Goal: Information Seeking & Learning: Find specific page/section

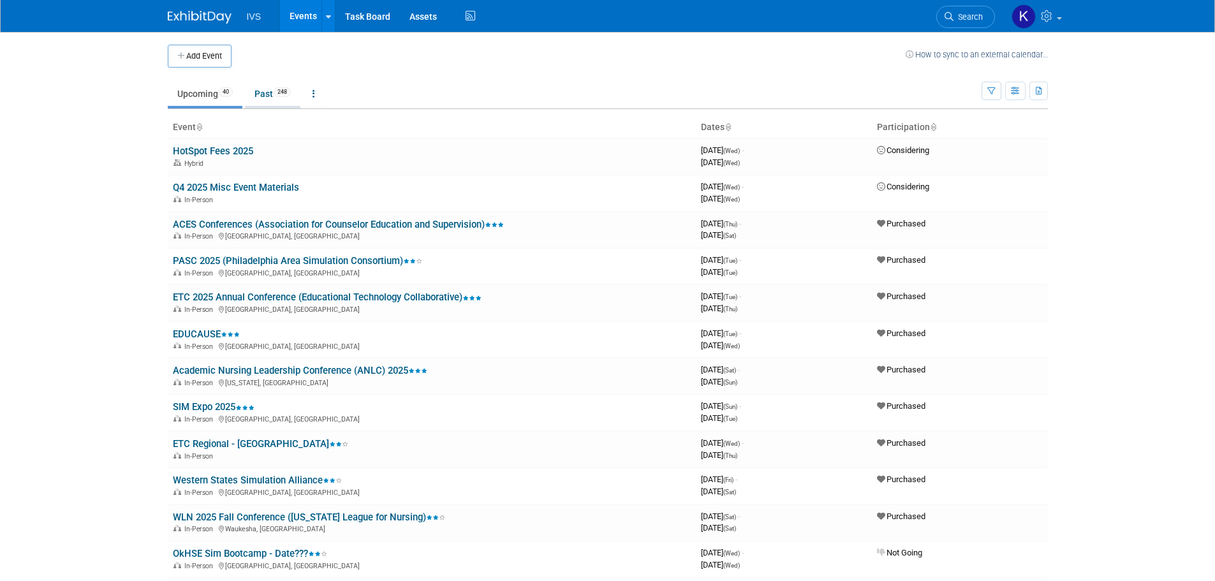
click at [251, 96] on link "Past 248" at bounding box center [272, 94] width 55 height 24
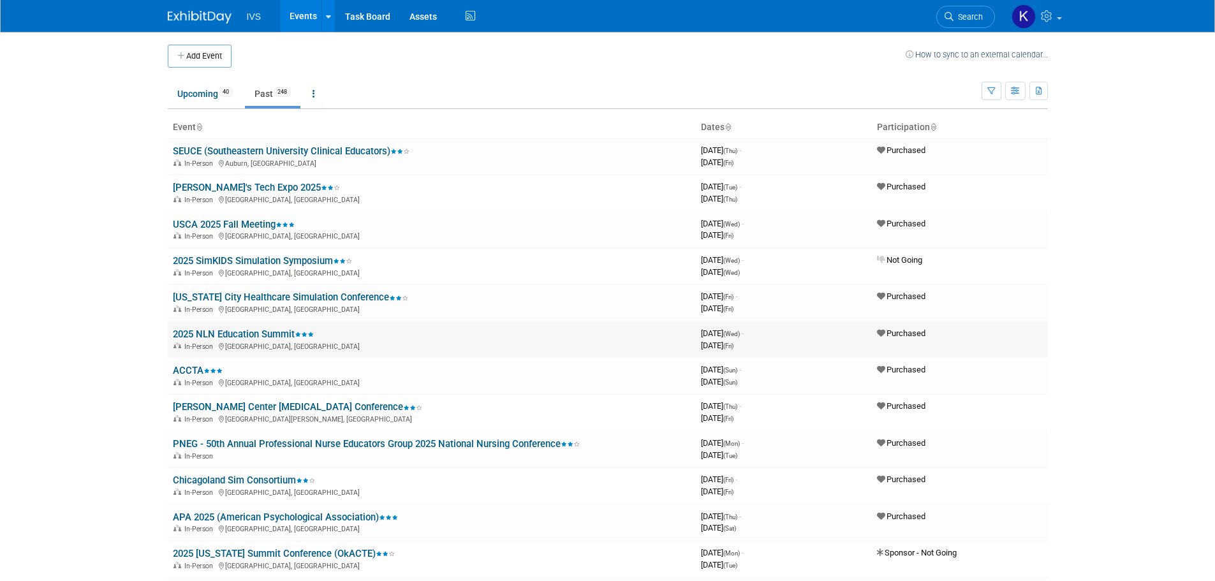
click at [216, 333] on link "2025 NLN Education Summit" at bounding box center [243, 333] width 141 height 11
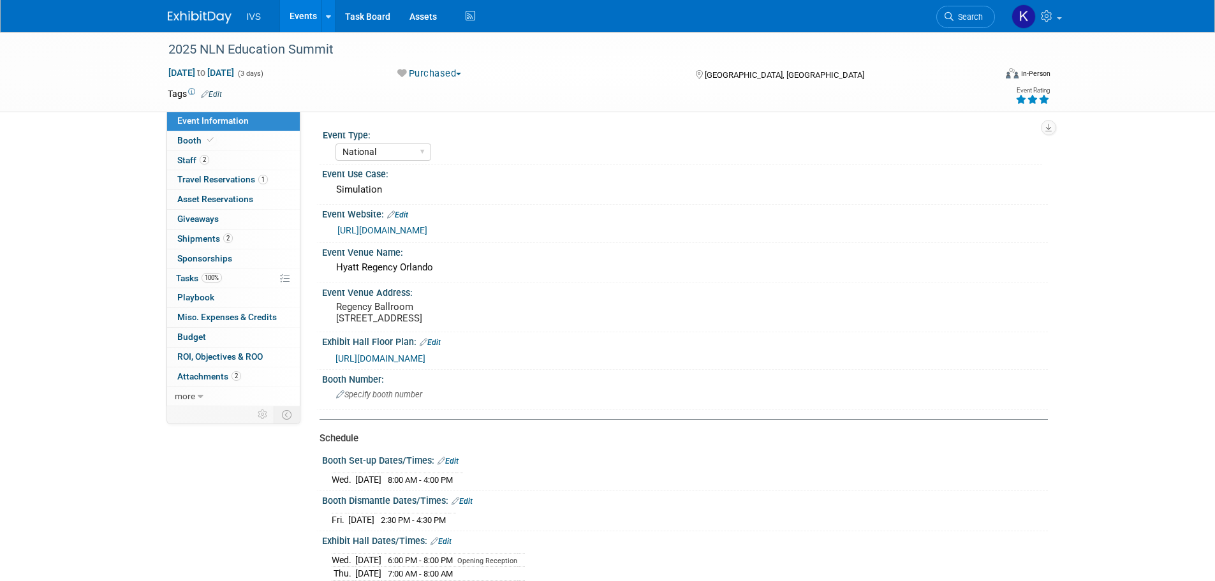
select select "National"
click at [351, 232] on link "https://summit.nln.org/" at bounding box center [382, 230] width 90 height 10
